Goal: Find specific page/section: Find specific page/section

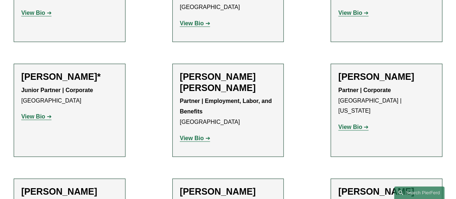
scroll to position [360, 0]
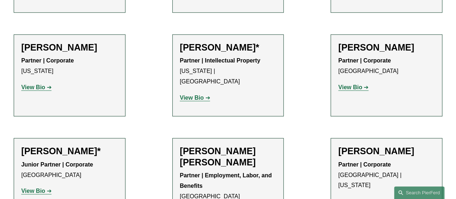
click at [342, 90] on strong "View Bio" at bounding box center [350, 87] width 24 height 6
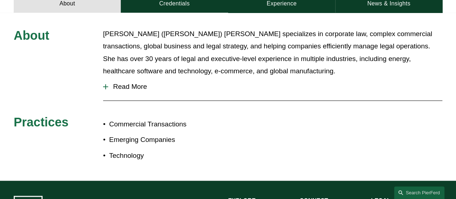
scroll to position [256, 0]
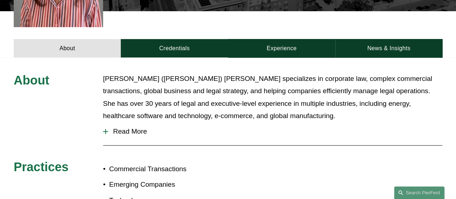
click at [104, 122] on button "Read More" at bounding box center [272, 131] width 339 height 19
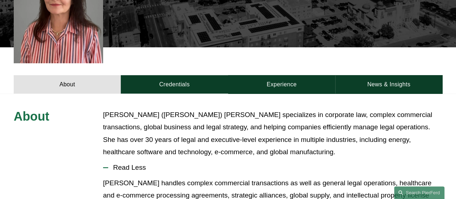
scroll to position [148, 0]
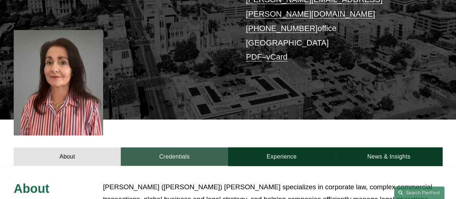
click at [172, 147] on link "Credentials" at bounding box center [174, 156] width 107 height 18
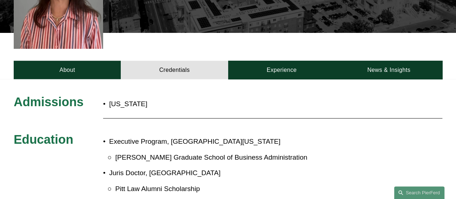
scroll to position [107, 0]
